Goal: Navigation & Orientation: Find specific page/section

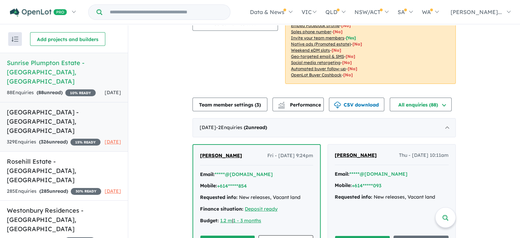
scroll to position [1, 0]
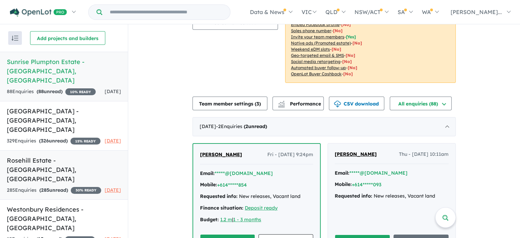
click at [55, 161] on h5 "Rosehill Estate - [GEOGRAPHIC_DATA] , [GEOGRAPHIC_DATA]" at bounding box center [64, 170] width 114 height 28
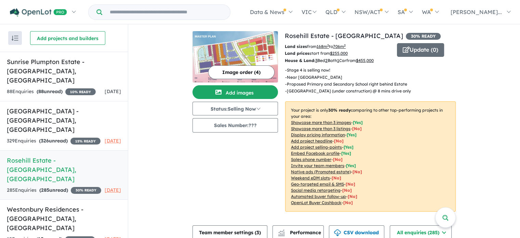
click at [49, 186] on div "285 Enquir ies ( 285 unread) 30 % READY" at bounding box center [54, 190] width 94 height 8
click at [69, 114] on h5 "[GEOGRAPHIC_DATA] - [GEOGRAPHIC_DATA] , [GEOGRAPHIC_DATA]" at bounding box center [64, 120] width 114 height 28
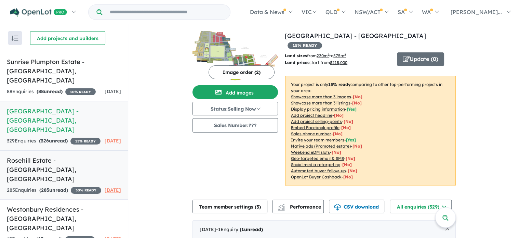
click at [83, 186] on div "285 Enquir ies ( 285 unread) 30 % READY" at bounding box center [54, 190] width 94 height 8
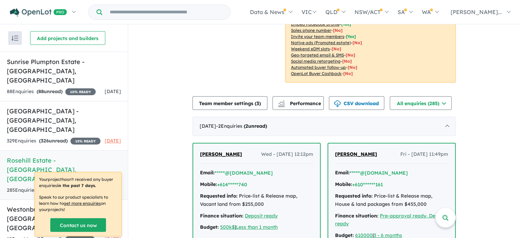
scroll to position [137, 0]
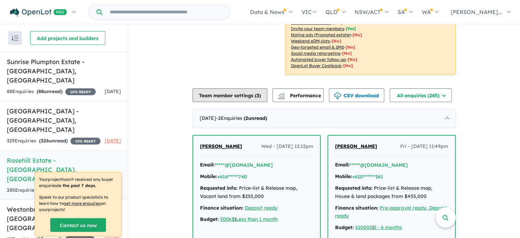
click at [240, 97] on button "Team member settings ( 3 )" at bounding box center [230, 95] width 75 height 14
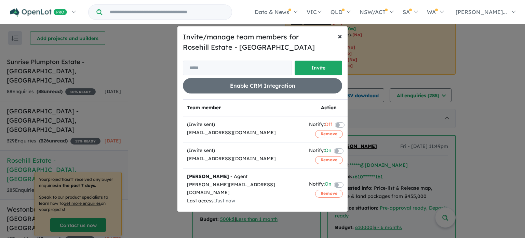
click at [341, 36] on span "×" at bounding box center [340, 36] width 4 height 10
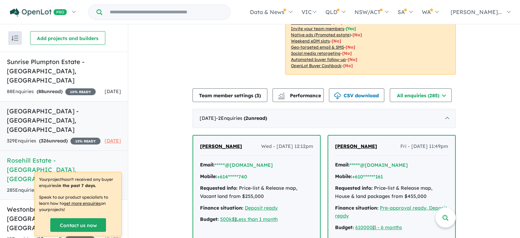
click at [56, 110] on h5 "[GEOGRAPHIC_DATA] - [GEOGRAPHIC_DATA] , [GEOGRAPHIC_DATA]" at bounding box center [64, 120] width 114 height 28
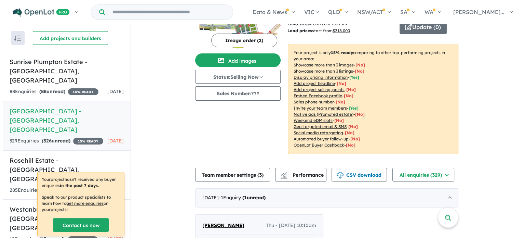
scroll to position [68, 0]
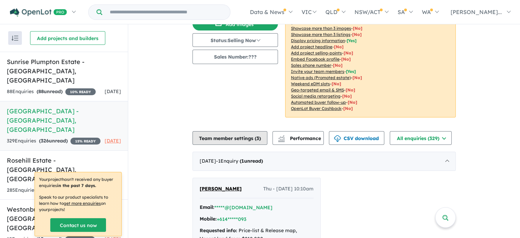
click at [246, 131] on button "Team member settings ( 3 )" at bounding box center [230, 138] width 75 height 14
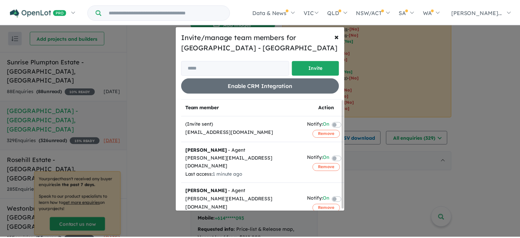
scroll to position [1, 0]
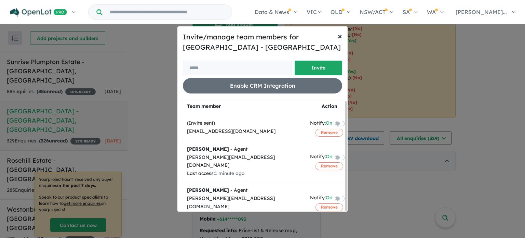
click at [340, 37] on span "×" at bounding box center [340, 36] width 4 height 10
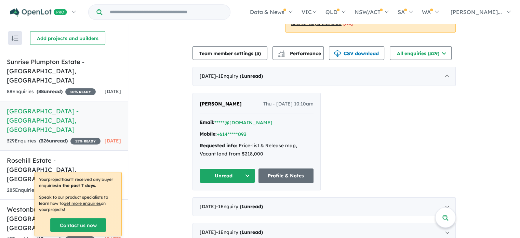
scroll to position [171, 0]
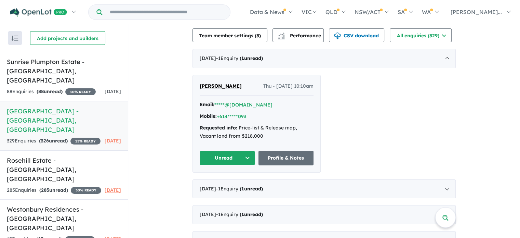
click at [67, 205] on h5 "Westonbury Residences - [GEOGRAPHIC_DATA] , [GEOGRAPHIC_DATA]" at bounding box center [64, 219] width 114 height 28
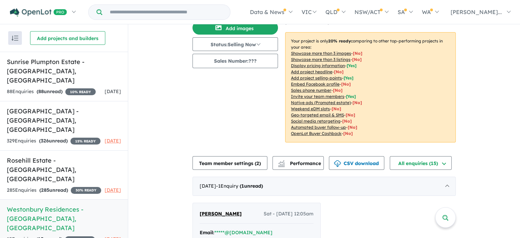
scroll to position [68, 0]
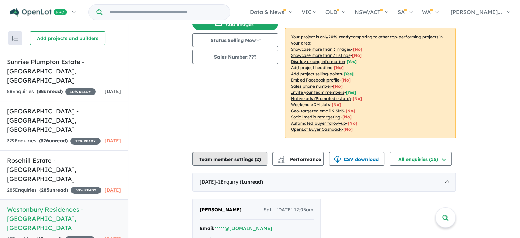
click at [237, 152] on button "Team member settings ( 2 )" at bounding box center [230, 159] width 75 height 14
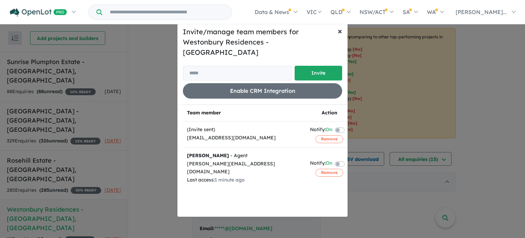
click at [339, 36] on span "×" at bounding box center [340, 31] width 4 height 10
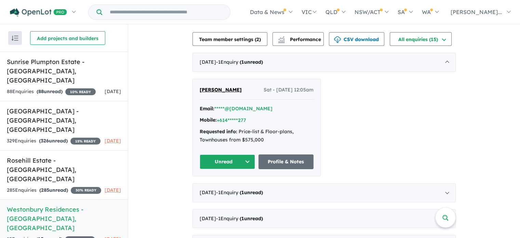
scroll to position [171, 0]
